Goal: Information Seeking & Learning: Understand process/instructions

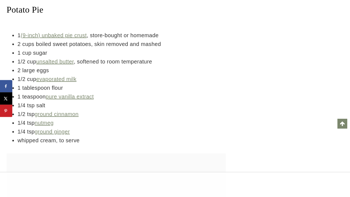
scroll to position [5056, 0]
